Goal: Task Accomplishment & Management: Use online tool/utility

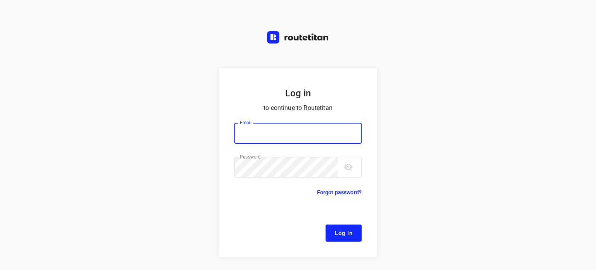
type input "[EMAIL_ADDRESS][DOMAIN_NAME]"
drag, startPoint x: 345, startPoint y: 227, endPoint x: 253, endPoint y: 139, distance: 127.1
click at [345, 228] on button "Log In" at bounding box center [344, 232] width 36 height 17
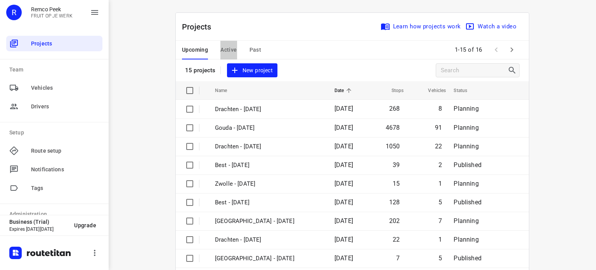
click at [228, 51] on span "Active" at bounding box center [228, 50] width 16 height 10
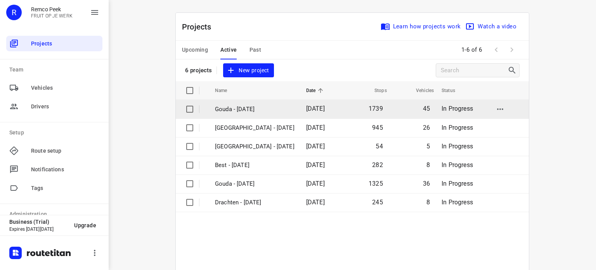
click at [234, 109] on p "Gouda - [DATE]" at bounding box center [255, 109] width 80 height 9
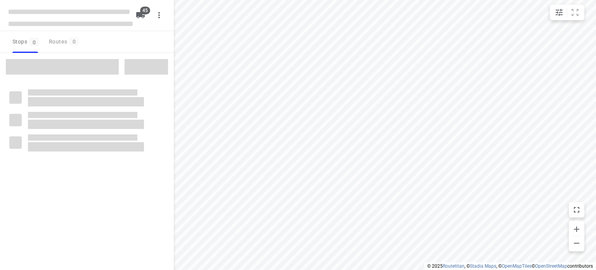
type input "distance"
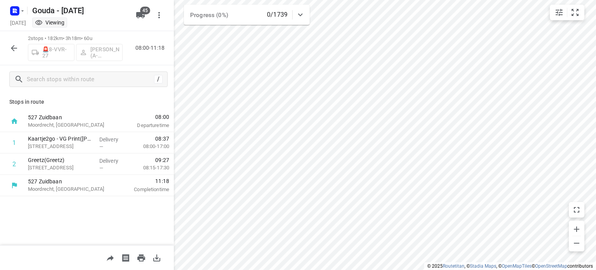
click at [14, 52] on button "button" at bounding box center [14, 48] width 16 height 16
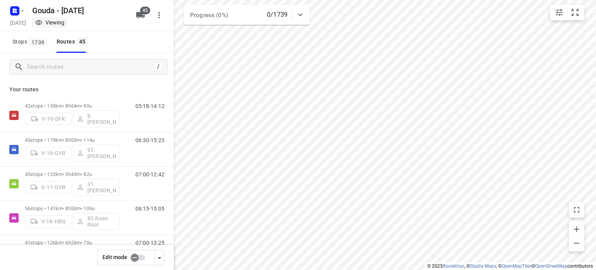
click at [134, 258] on input "checkbox" at bounding box center [135, 257] width 44 height 15
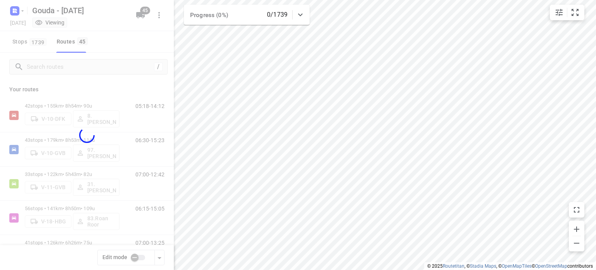
checkbox input "true"
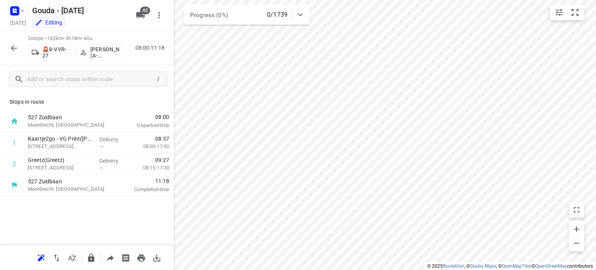
click at [94, 50] on p "[PERSON_NAME] (A-Flexibleservice - Best - ZZP)" at bounding box center [104, 52] width 29 height 12
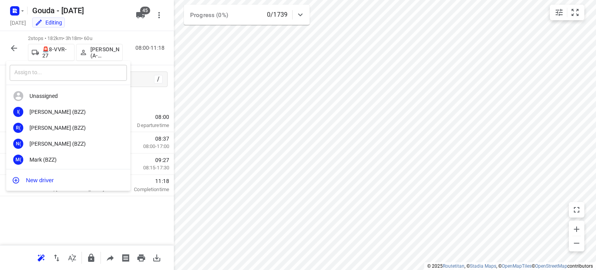
click at [84, 74] on input "text" at bounding box center [68, 73] width 117 height 16
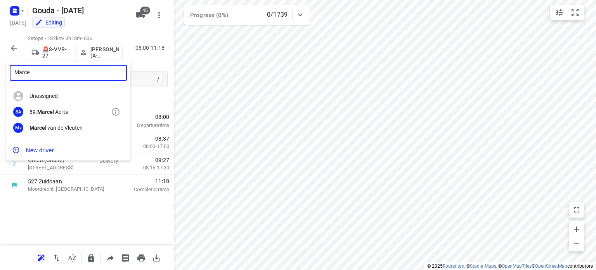
type input "Marce"
click at [48, 109] on b "Marce" at bounding box center [45, 112] width 16 height 6
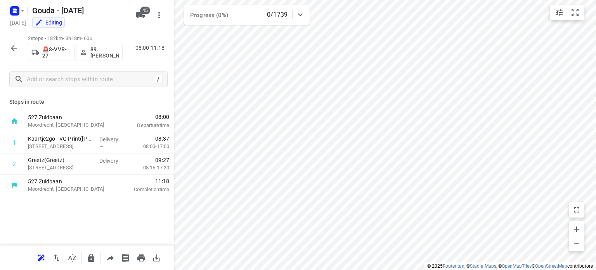
click at [14, 46] on icon "button" at bounding box center [13, 47] width 9 height 9
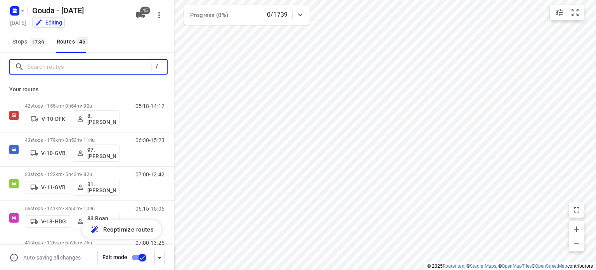
click at [71, 64] on input "Search routes" at bounding box center [89, 67] width 124 height 12
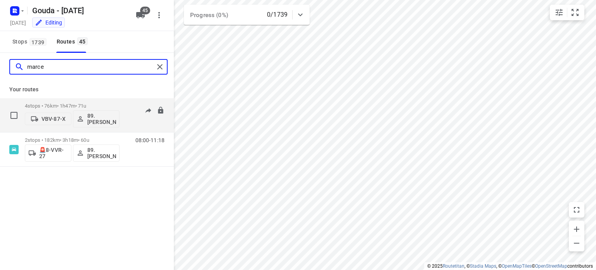
type input "marce"
click at [56, 105] on p "4 stops • 76km • 1h47m • 71u" at bounding box center [72, 106] width 95 height 6
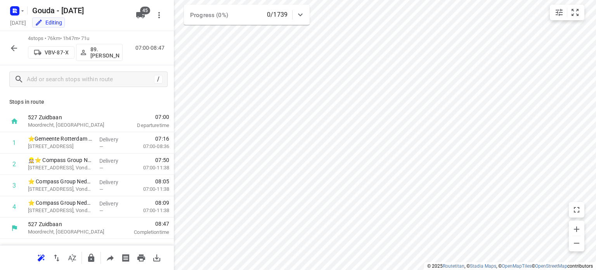
click at [12, 50] on icon "button" at bounding box center [13, 47] width 9 height 9
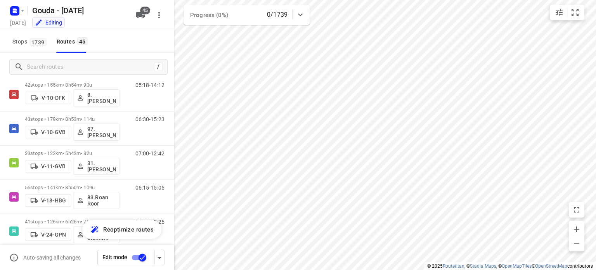
scroll to position [16, 0]
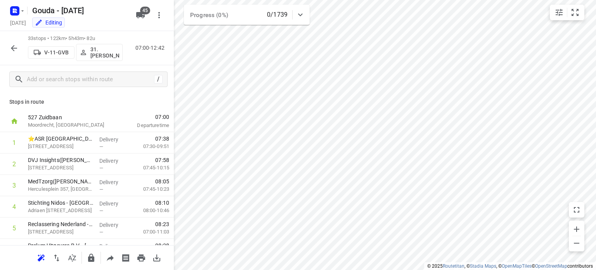
click at [16, 44] on icon "button" at bounding box center [13, 47] width 9 height 9
click at [17, 49] on icon "button" at bounding box center [13, 47] width 9 height 9
click at [18, 49] on icon "button" at bounding box center [13, 47] width 9 height 9
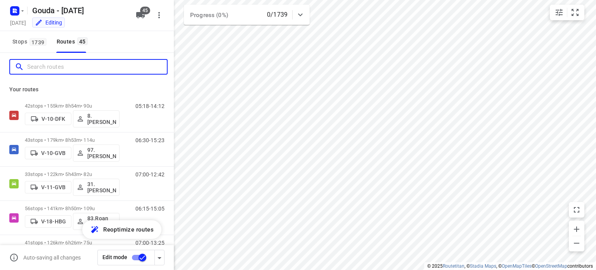
click at [123, 65] on input "Search routes" at bounding box center [97, 67] width 140 height 12
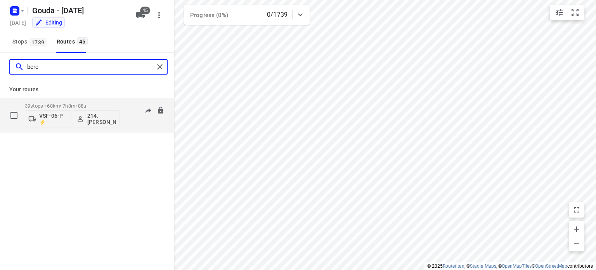
type input "bere"
click at [85, 107] on p "39 stops • 68km • 7h3m • 88u" at bounding box center [72, 106] width 95 height 6
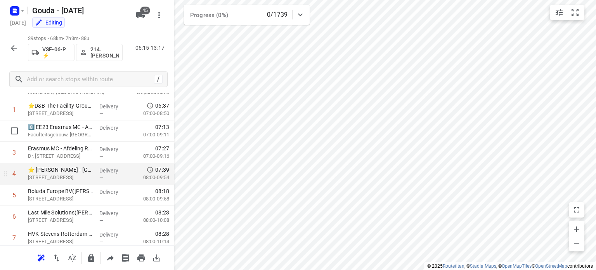
scroll to position [39, 0]
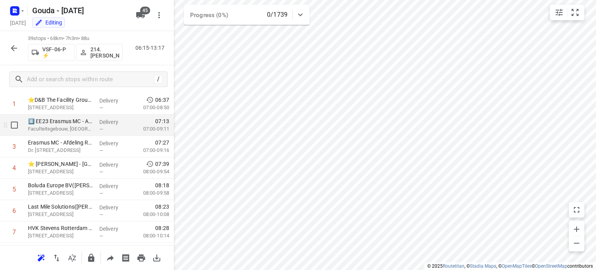
click at [90, 131] on div "8️⃣ EE23 Erasmus MC - Afdeling Experimentele Cardiologie([PERSON_NAME]) Faculte…" at bounding box center [60, 125] width 71 height 21
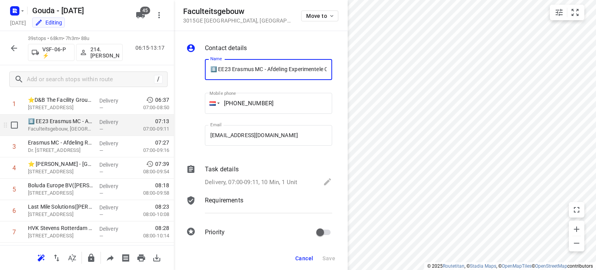
scroll to position [0, 87]
click at [247, 180] on p "Delivery, 07:00-09:11, 10 Min, 1 Unit" at bounding box center [251, 182] width 92 height 9
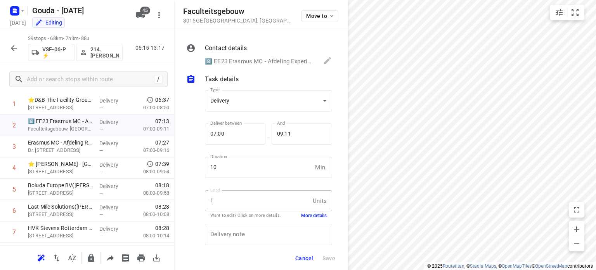
click at [302, 217] on button "More details" at bounding box center [314, 215] width 26 height 7
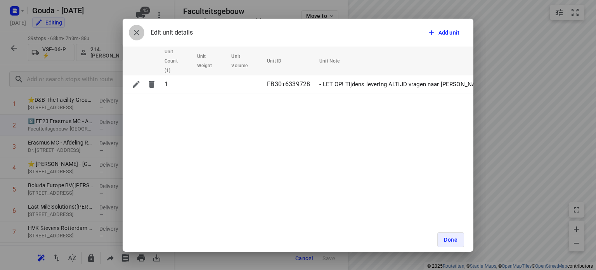
click at [140, 32] on icon "button" at bounding box center [136, 32] width 9 height 9
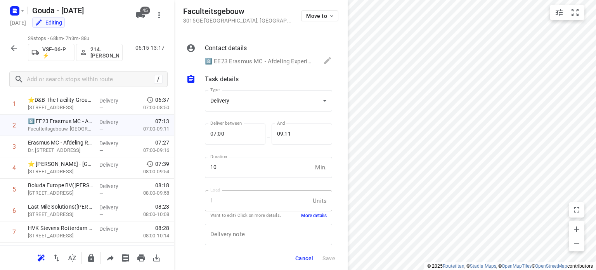
click at [303, 251] on button "Cancel" at bounding box center [304, 258] width 24 height 14
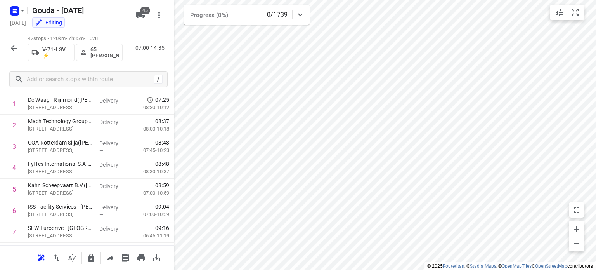
click at [14, 47] on icon "button" at bounding box center [13, 47] width 9 height 9
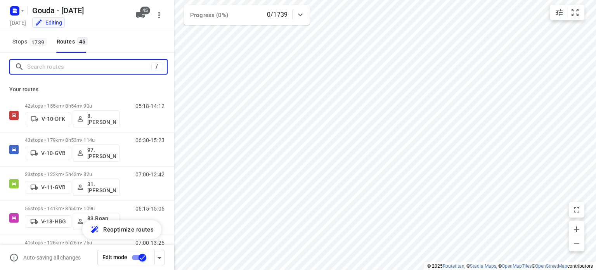
click at [75, 63] on input "Search routes" at bounding box center [89, 67] width 124 height 12
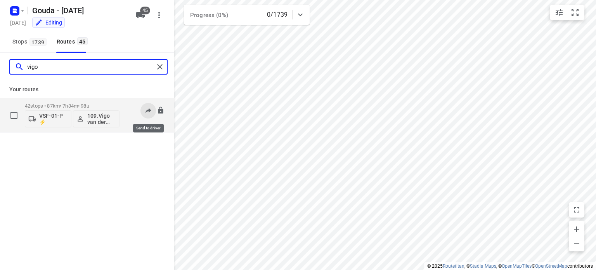
type input "vigo"
click at [148, 111] on icon at bounding box center [149, 110] width 6 height 5
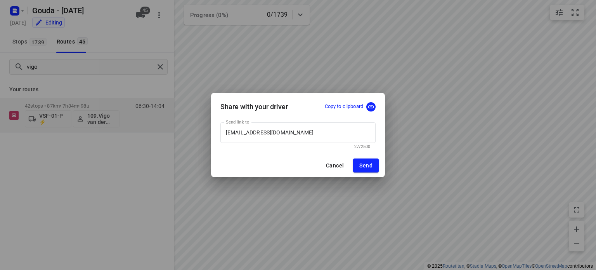
click at [339, 105] on p "Copy to clipboard" at bounding box center [344, 106] width 38 height 7
